Goal: Check status: Check status

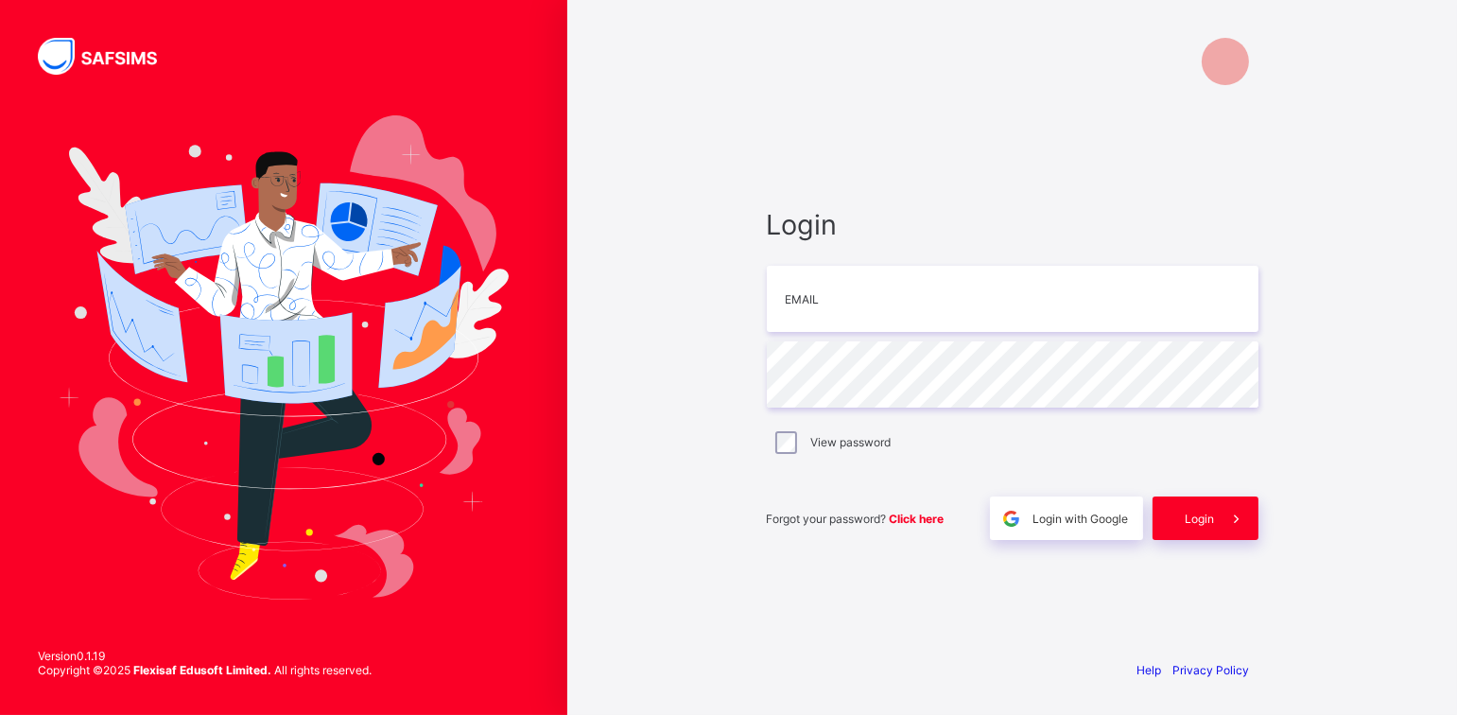
type input "**********"
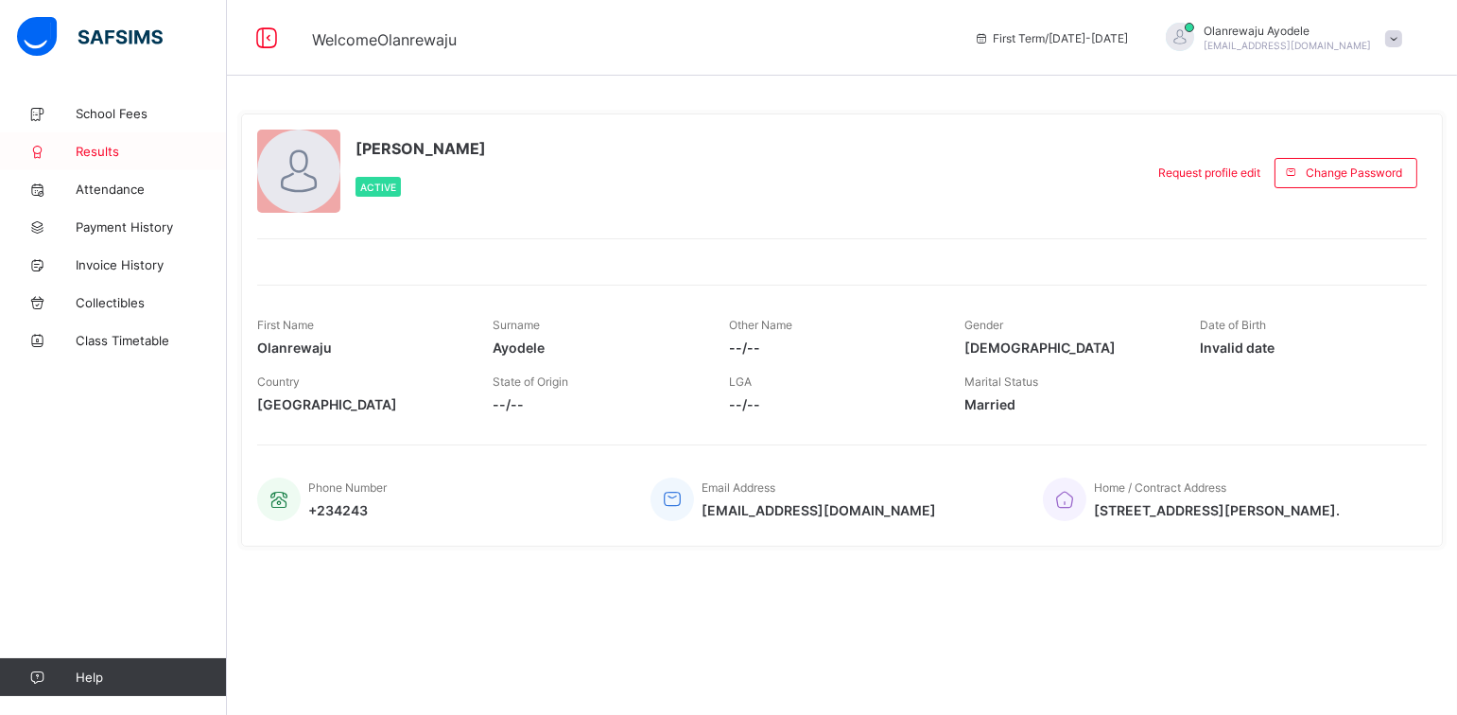
click at [113, 152] on span "Results" at bounding box center [151, 151] width 151 height 15
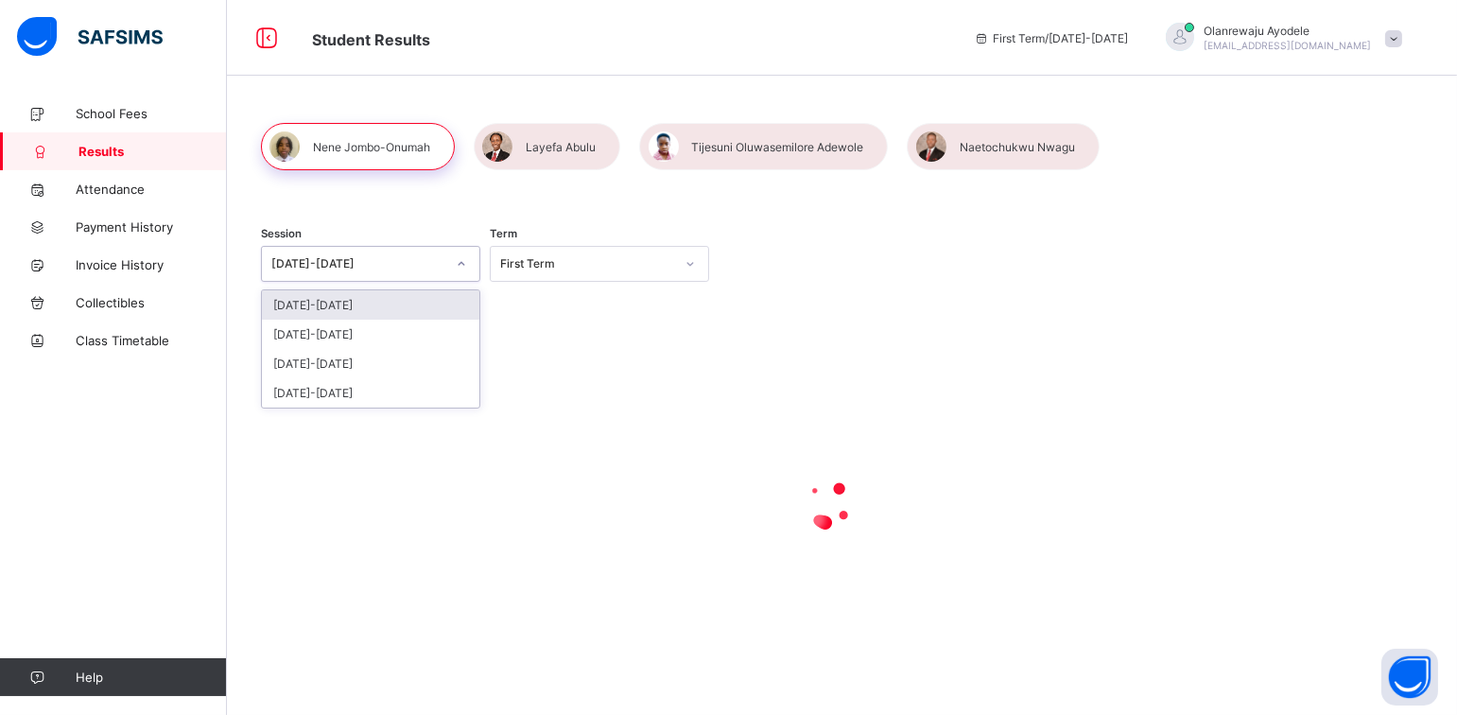
click at [330, 264] on div "[DATE]-[DATE]" at bounding box center [358, 264] width 174 height 14
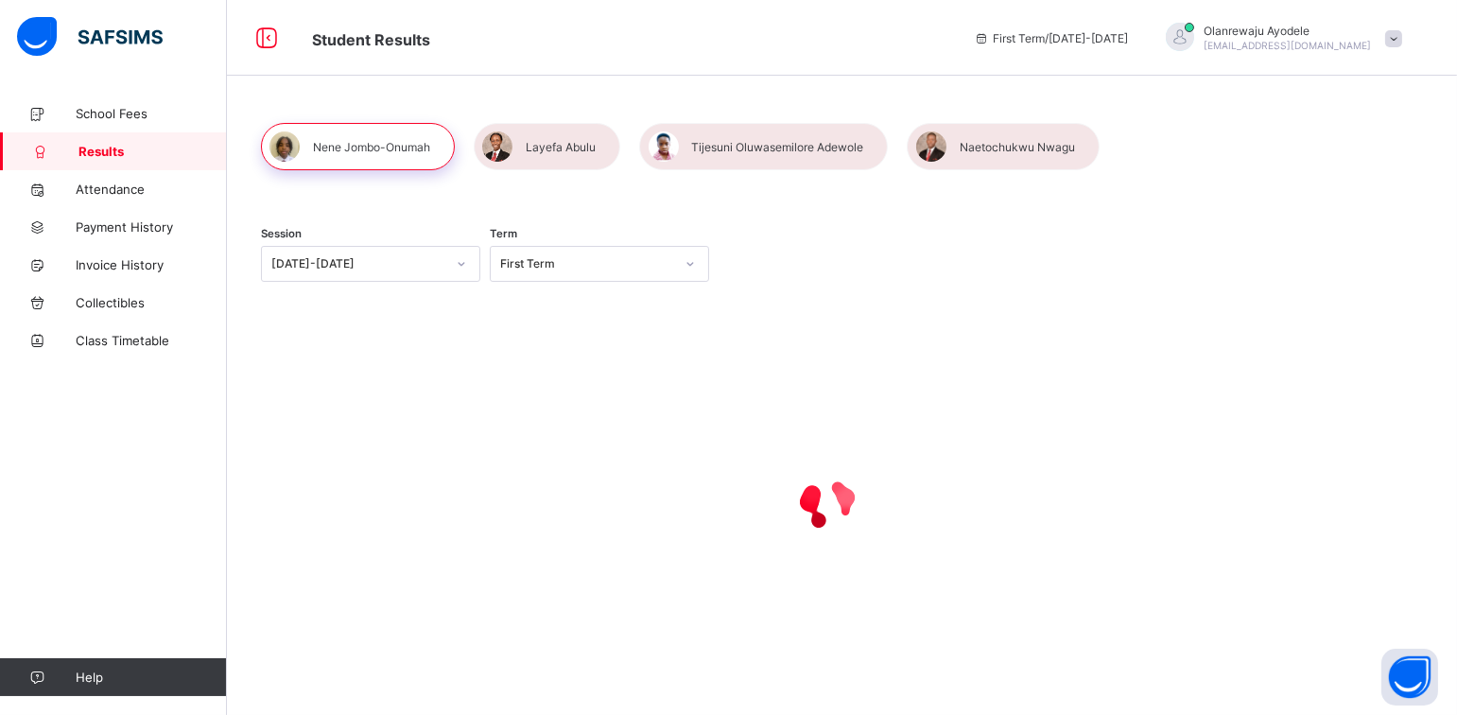
click at [567, 373] on div at bounding box center [828, 503] width 1135 height 359
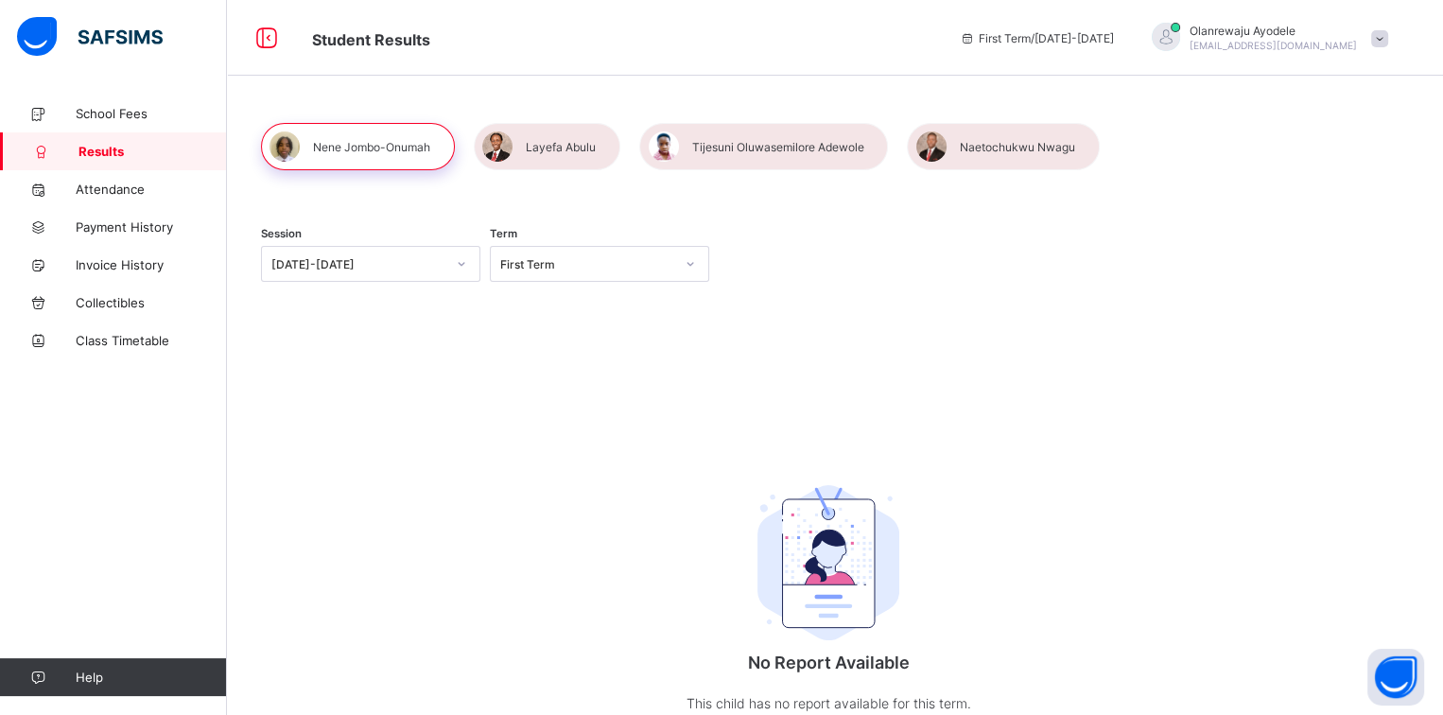
click at [865, 625] on img at bounding box center [828, 562] width 142 height 155
click at [448, 279] on div at bounding box center [461, 264] width 36 height 34
click at [386, 392] on div "[DATE]-[DATE]" at bounding box center [370, 392] width 217 height 29
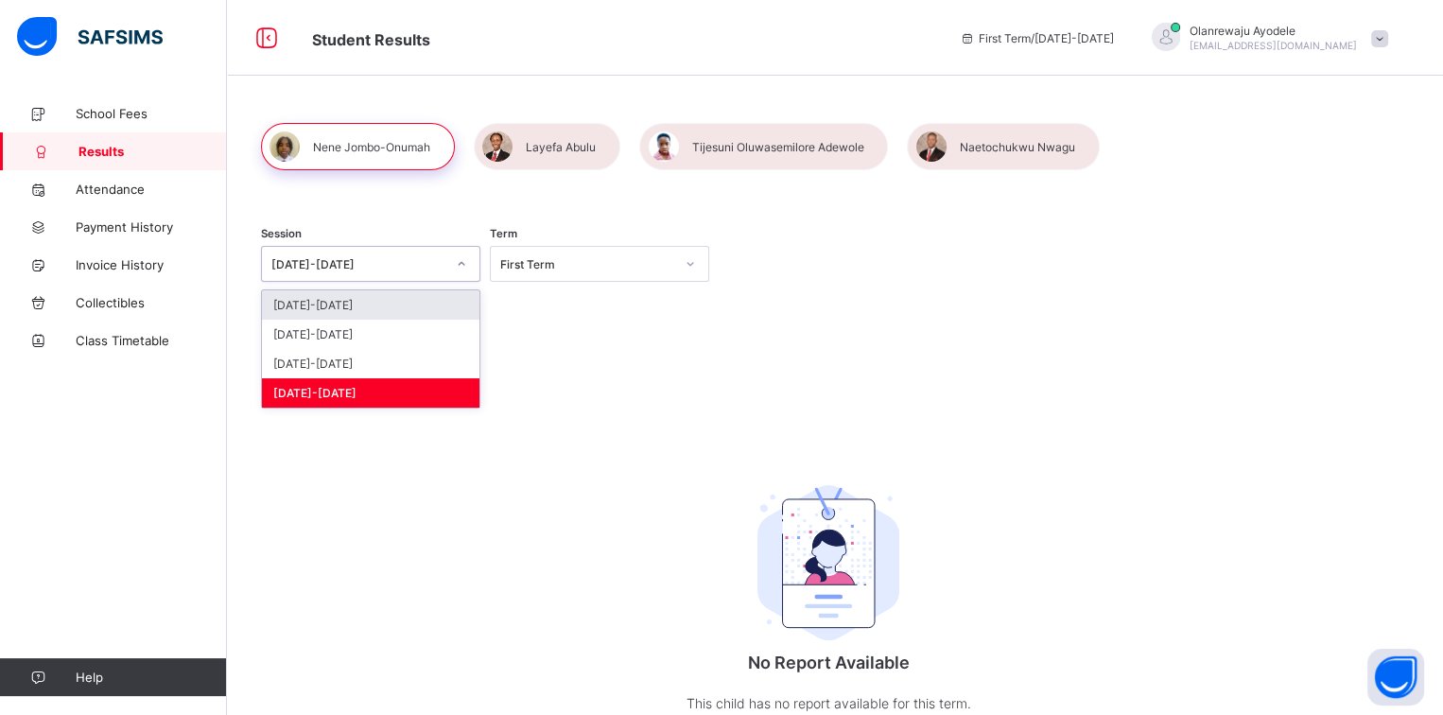
click at [449, 249] on div at bounding box center [461, 264] width 32 height 30
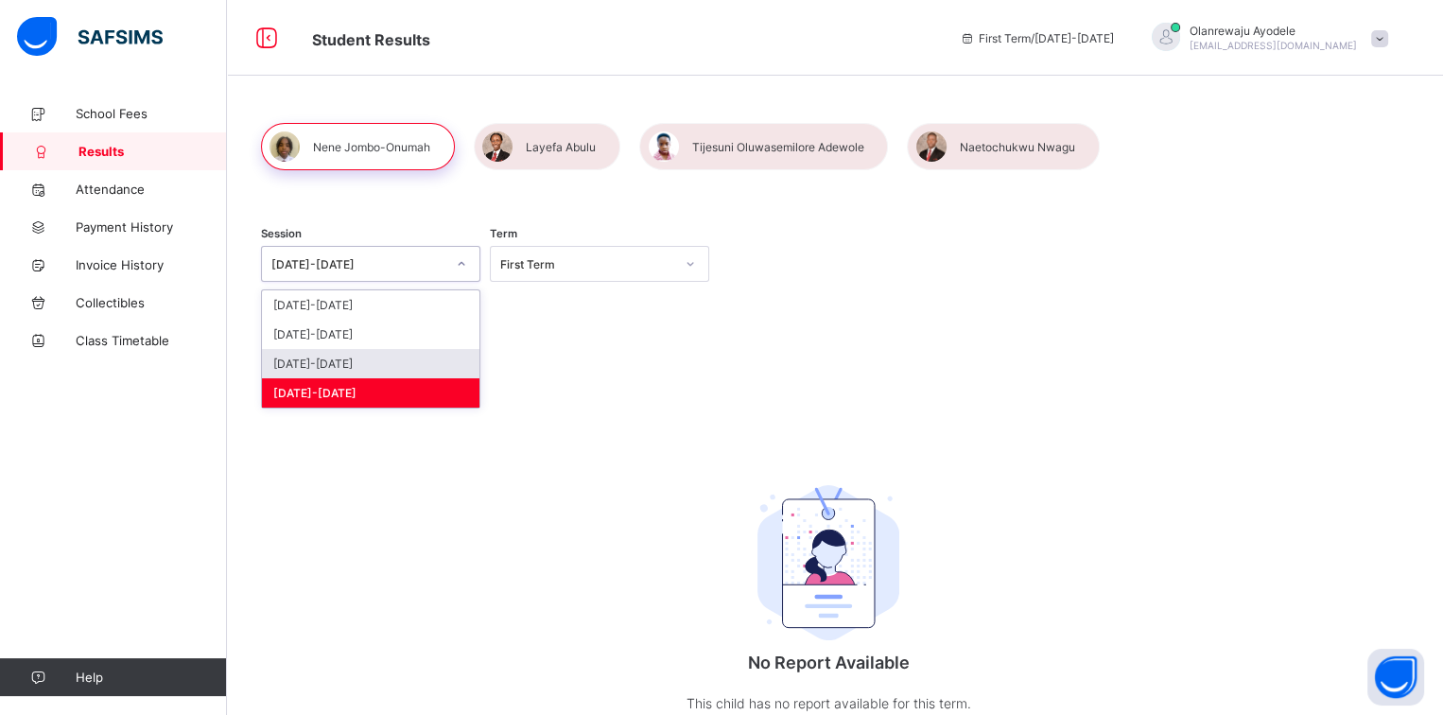
click at [347, 349] on div "[DATE]-[DATE]" at bounding box center [370, 363] width 217 height 29
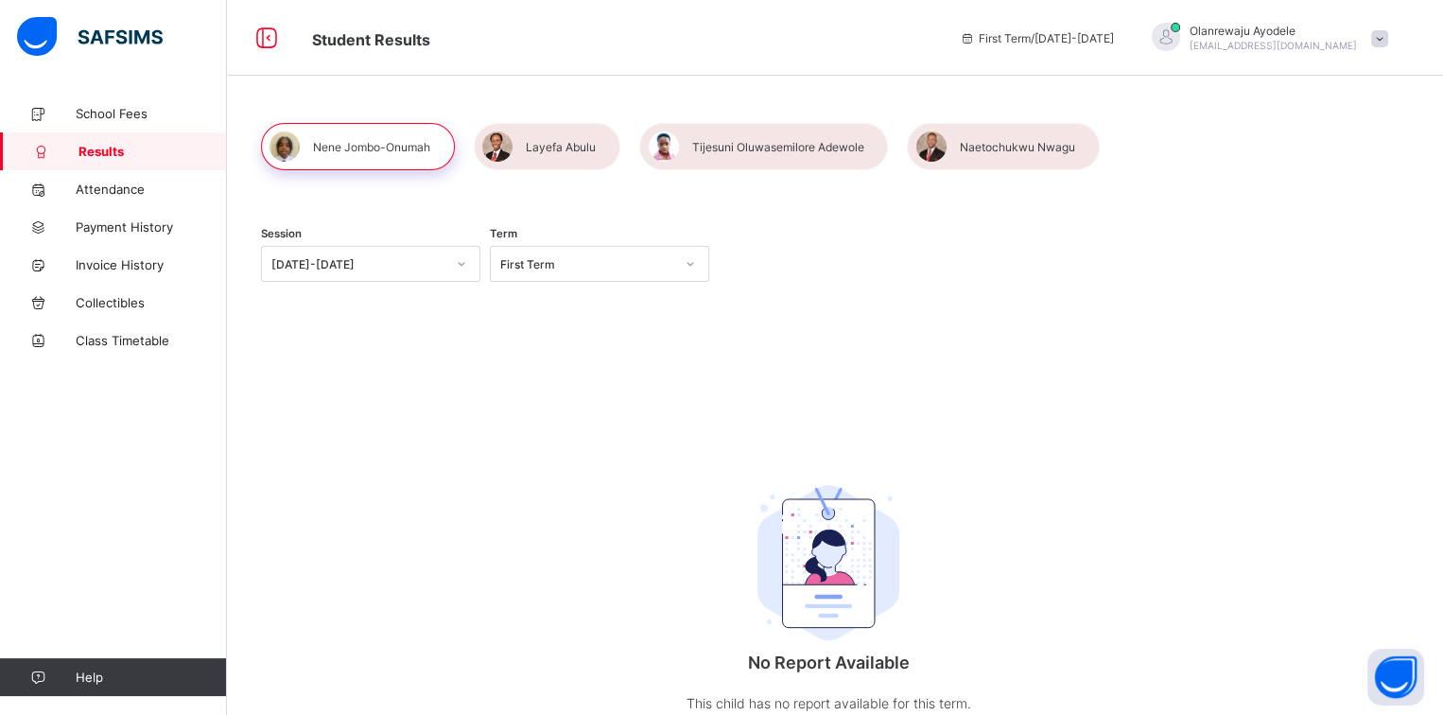
click at [424, 156] on div at bounding box center [358, 146] width 194 height 47
click at [528, 258] on div "First Term" at bounding box center [587, 264] width 174 height 14
click at [528, 333] on div "Second Term" at bounding box center [599, 334] width 217 height 29
click at [591, 149] on div at bounding box center [547, 146] width 147 height 47
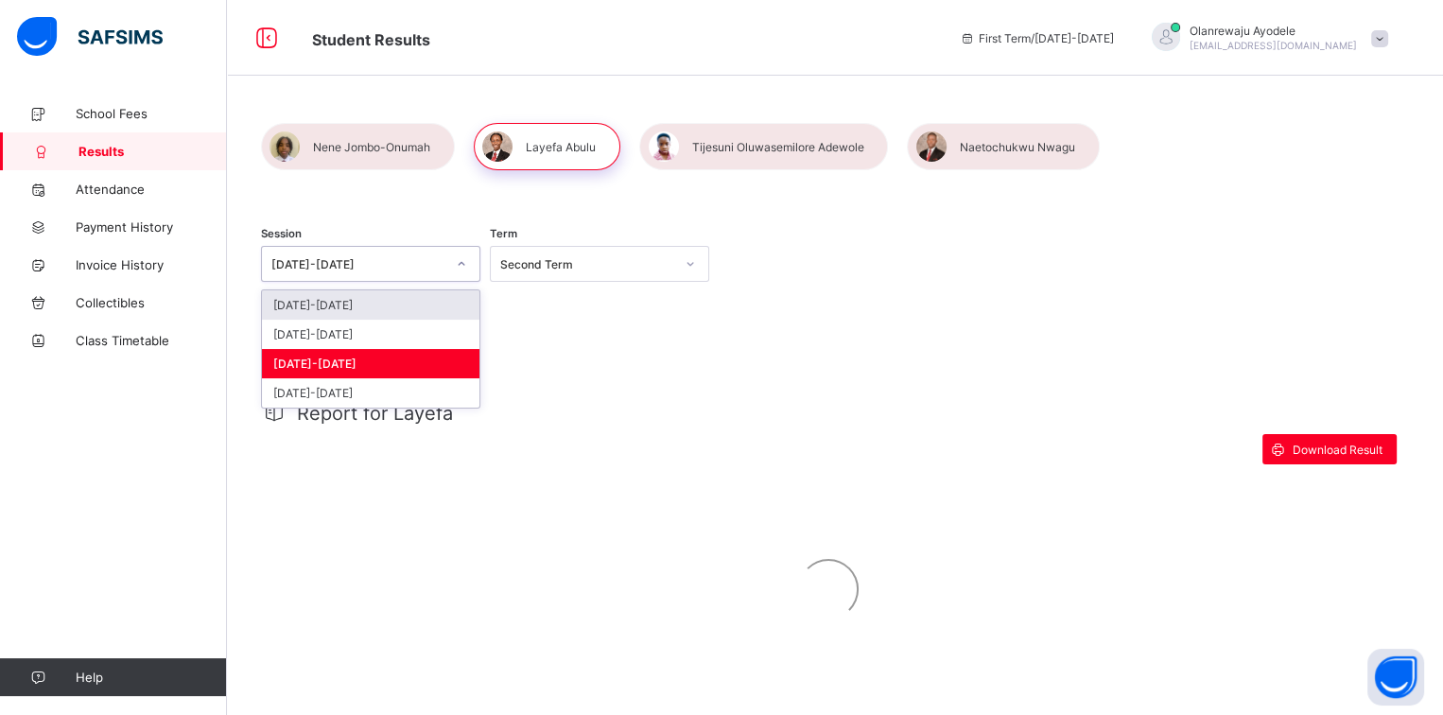
click at [443, 275] on div at bounding box center [461, 264] width 36 height 34
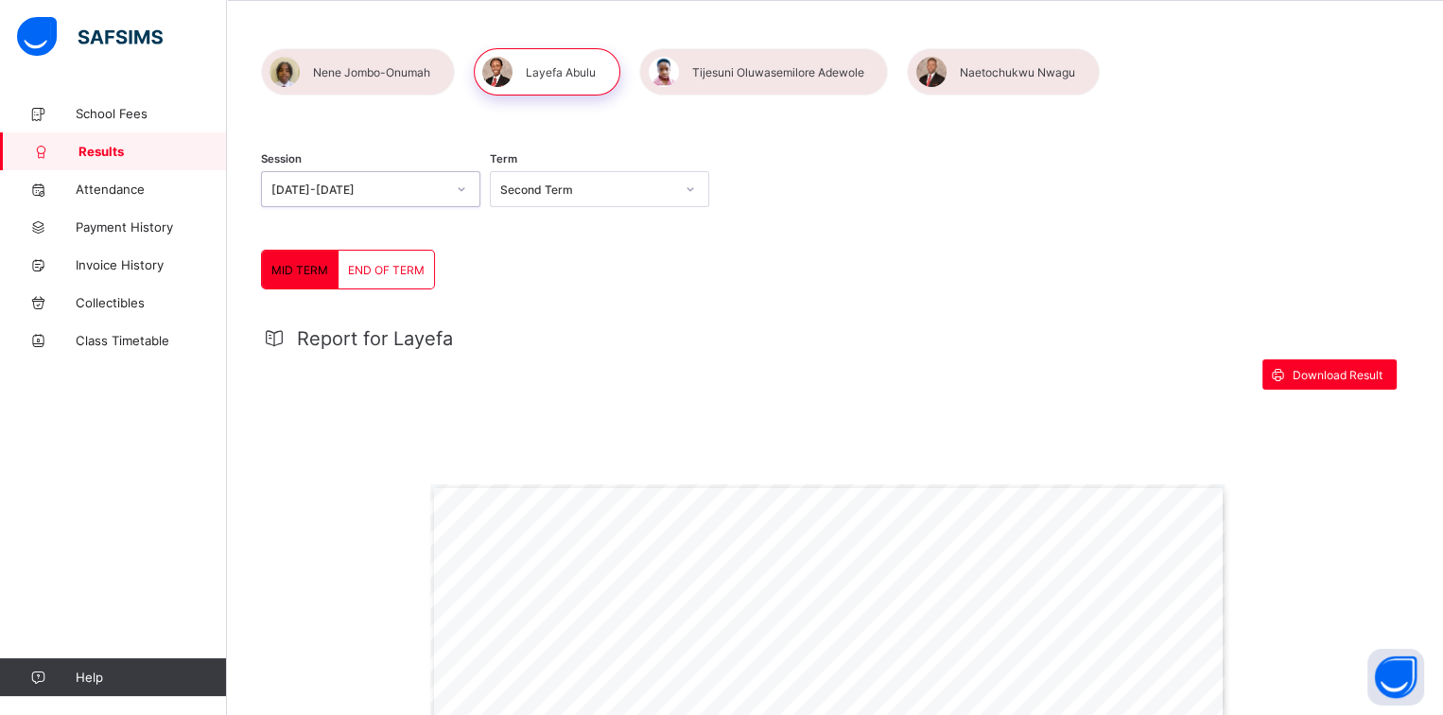
scroll to position [51, 0]
